Goal: Navigation & Orientation: Find specific page/section

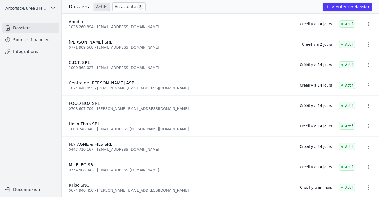
click at [123, 5] on link "En attente 3" at bounding box center [128, 6] width 33 height 9
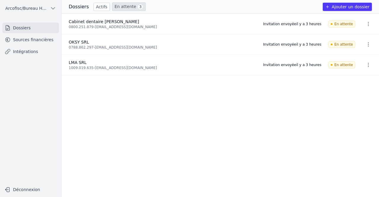
click at [103, 9] on link "Actifs" at bounding box center [102, 7] width 16 height 8
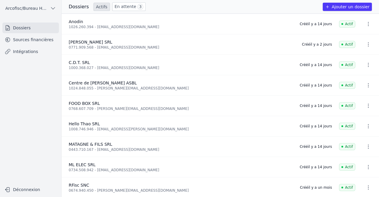
click at [120, 7] on link "En attente 3" at bounding box center [128, 6] width 33 height 9
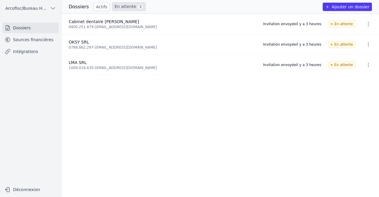
click at [97, 7] on link "Actifs" at bounding box center [102, 7] width 16 height 8
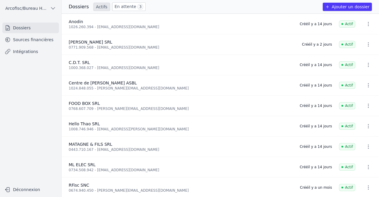
click at [112, 4] on link "En attente 3" at bounding box center [128, 6] width 33 height 9
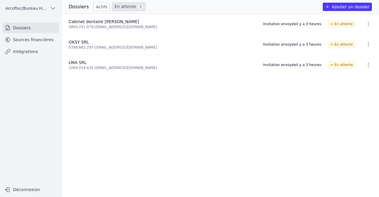
click at [52, 39] on link "Sources financières" at bounding box center [30, 39] width 57 height 11
